Goal: Navigation & Orientation: Find specific page/section

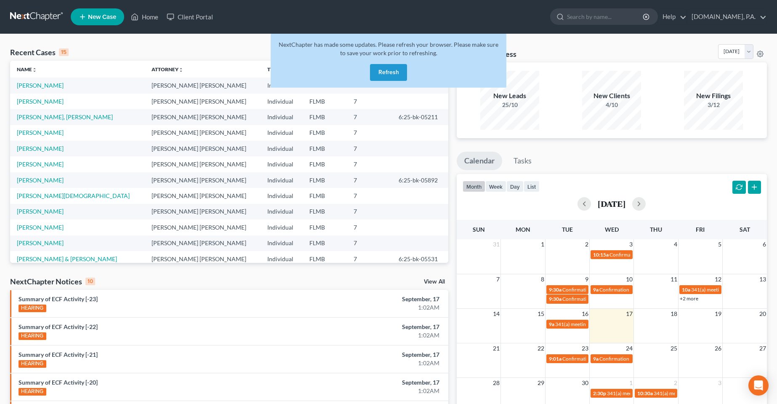
click at [380, 80] on button "Refresh" at bounding box center [388, 72] width 37 height 17
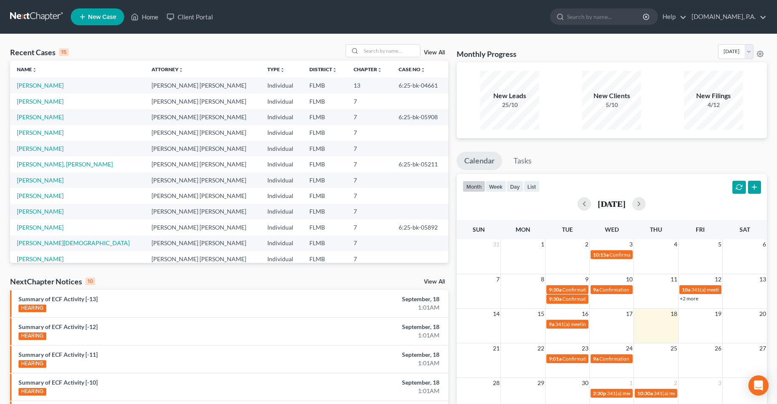
drag, startPoint x: 289, startPoint y: 43, endPoint x: 286, endPoint y: 37, distance: 6.4
click at [290, 43] on div "Recent Cases 15 View All Name unfold_more expand_more expand_less Attorney unfo…" at bounding box center [388, 312] width 777 height 556
click at [160, 12] on link "Home" at bounding box center [145, 16] width 36 height 15
